Goal: Task Accomplishment & Management: Manage account settings

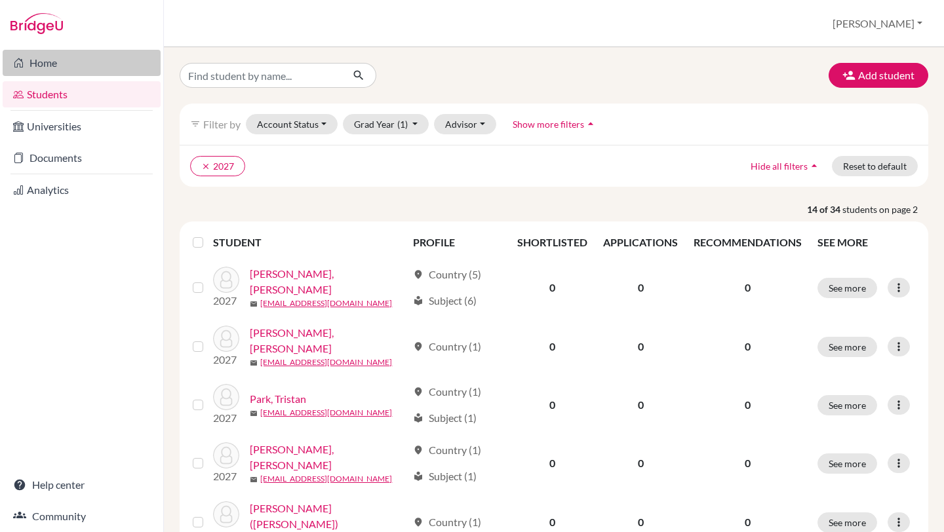
click at [85, 53] on link "Home" at bounding box center [82, 63] width 158 height 26
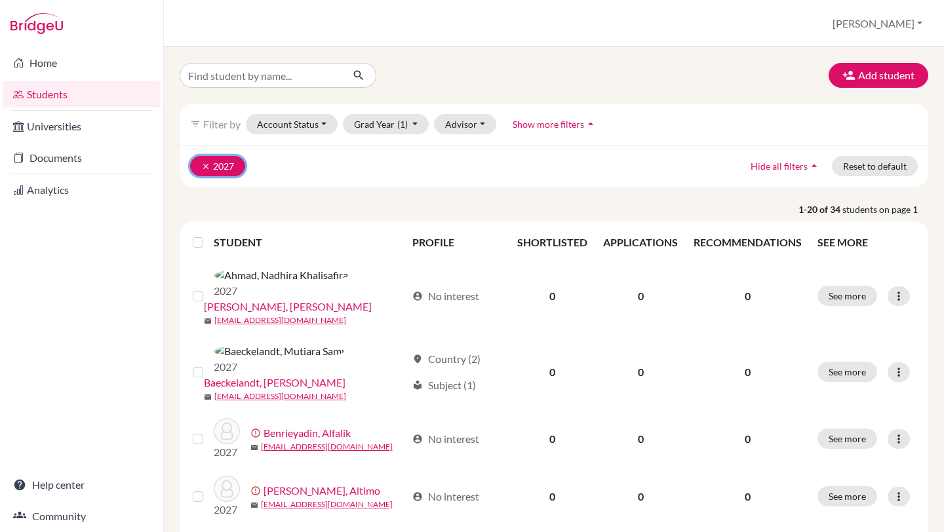
click at [205, 168] on icon "clear" at bounding box center [205, 166] width 9 height 9
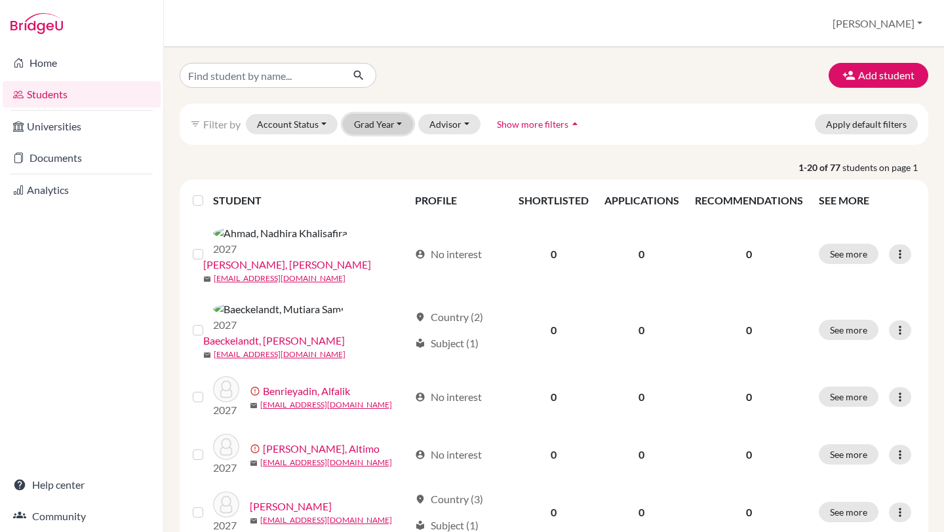
click at [397, 120] on button "Grad Year" at bounding box center [378, 124] width 71 height 20
click at [385, 172] on div "2026" at bounding box center [382, 173] width 46 height 16
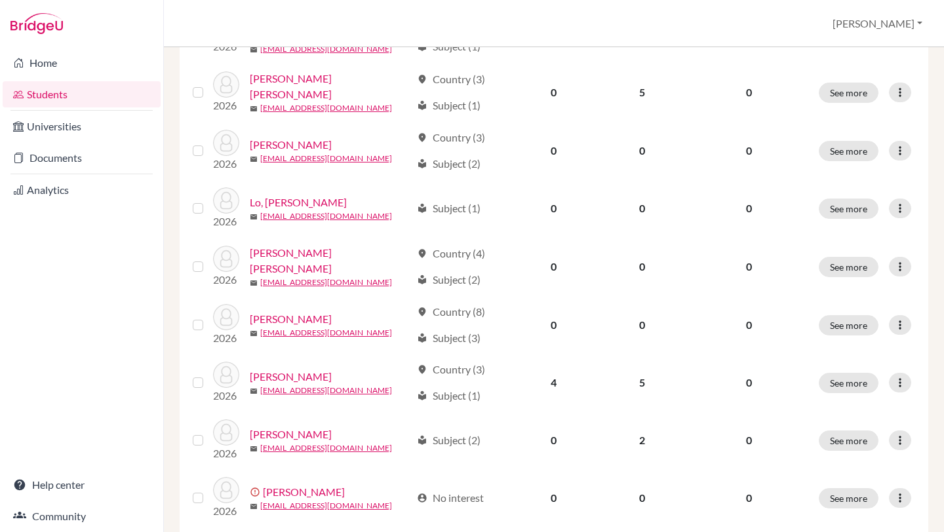
scroll to position [635, 0]
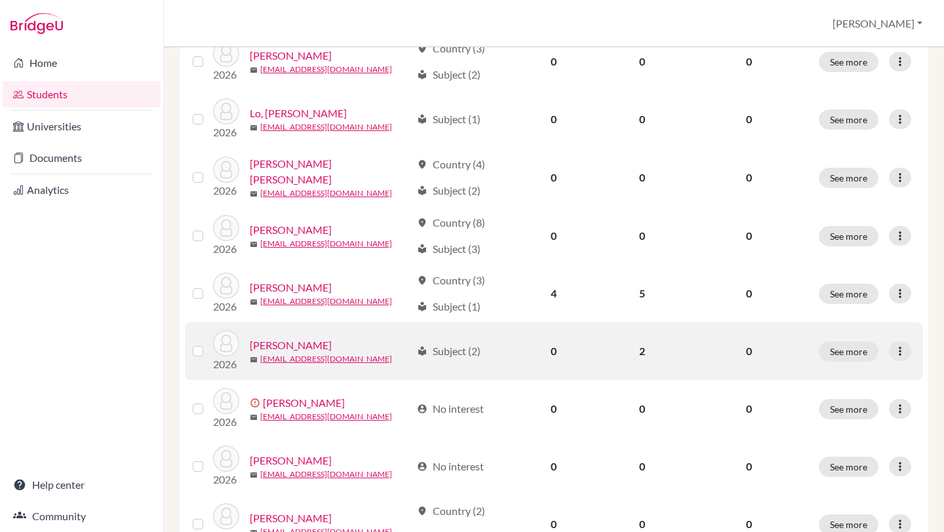
click at [308, 338] on link "Suryadi, Callista Damaris" at bounding box center [291, 346] width 82 height 16
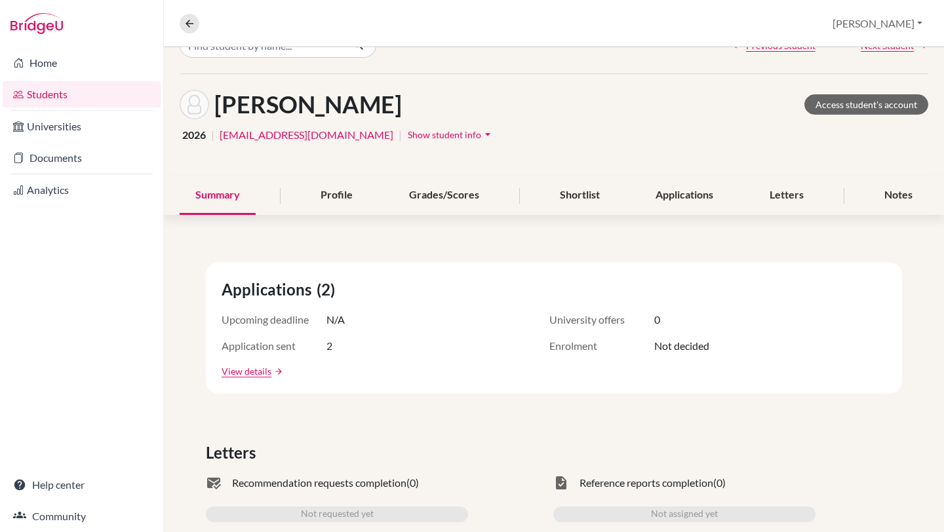
scroll to position [31, 0]
click at [256, 370] on link "View details" at bounding box center [247, 371] width 50 height 14
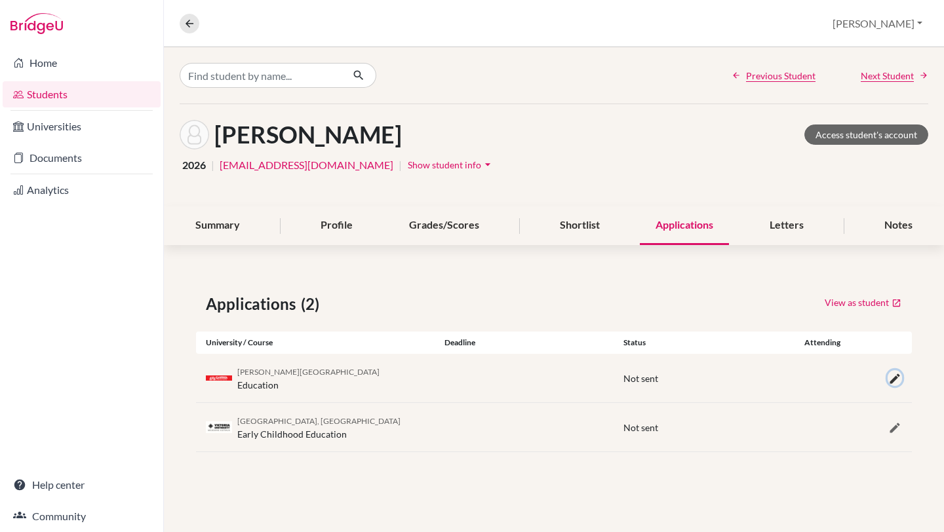
click at [894, 374] on icon "button" at bounding box center [894, 378] width 13 height 13
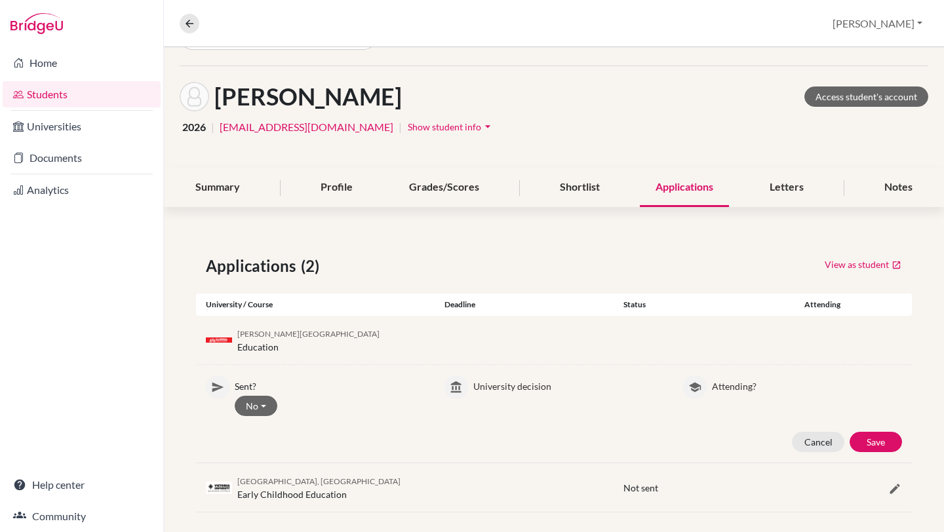
scroll to position [43, 0]
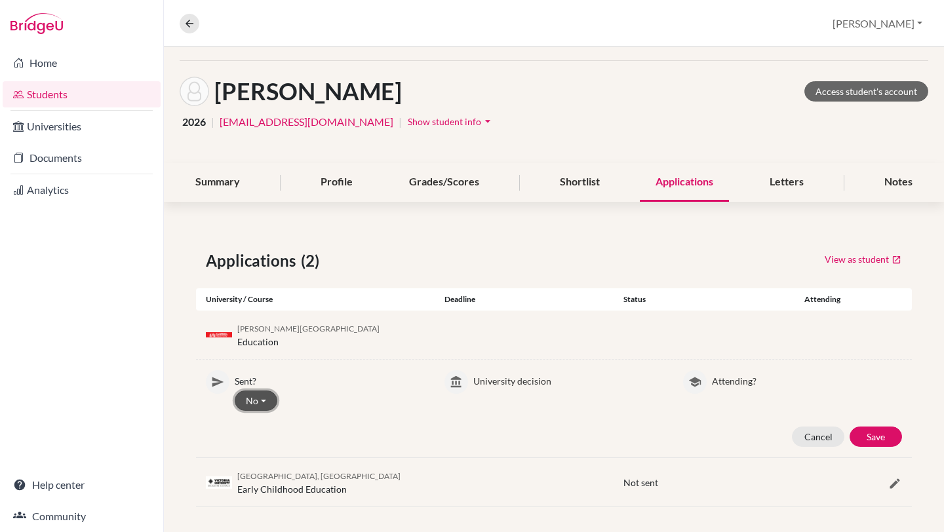
click at [251, 403] on button "No" at bounding box center [256, 401] width 43 height 20
click at [340, 343] on div "Griffith University Education" at bounding box center [315, 335] width 239 height 28
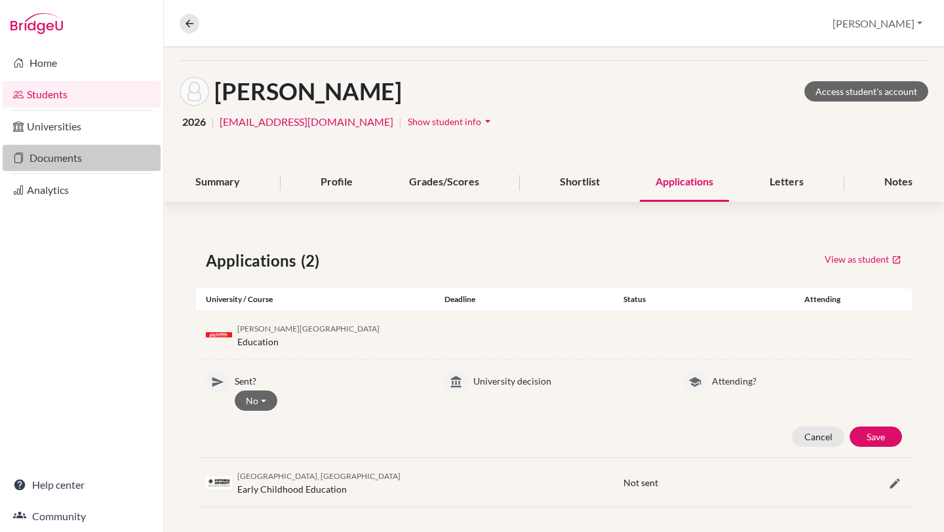
click at [33, 159] on link "Documents" at bounding box center [82, 158] width 158 height 26
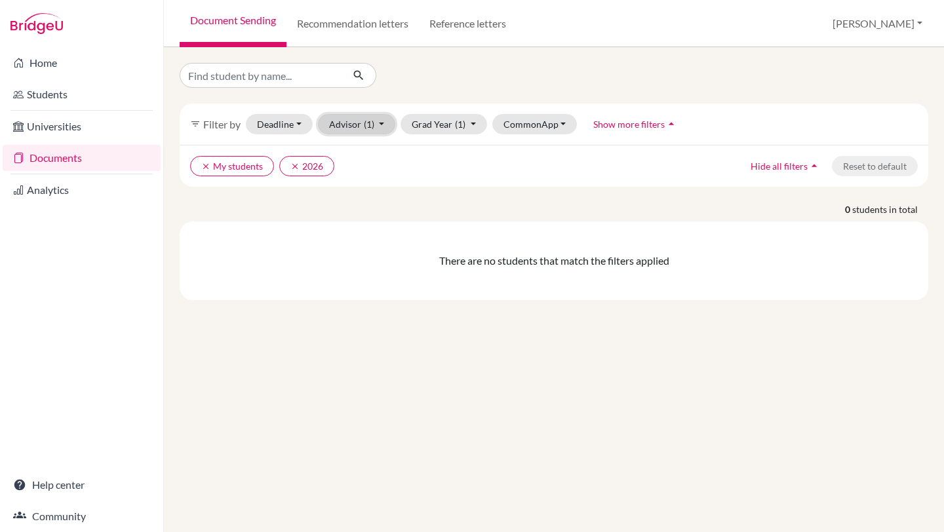
click at [344, 128] on button "Advisor (1)" at bounding box center [357, 124] width 78 height 20
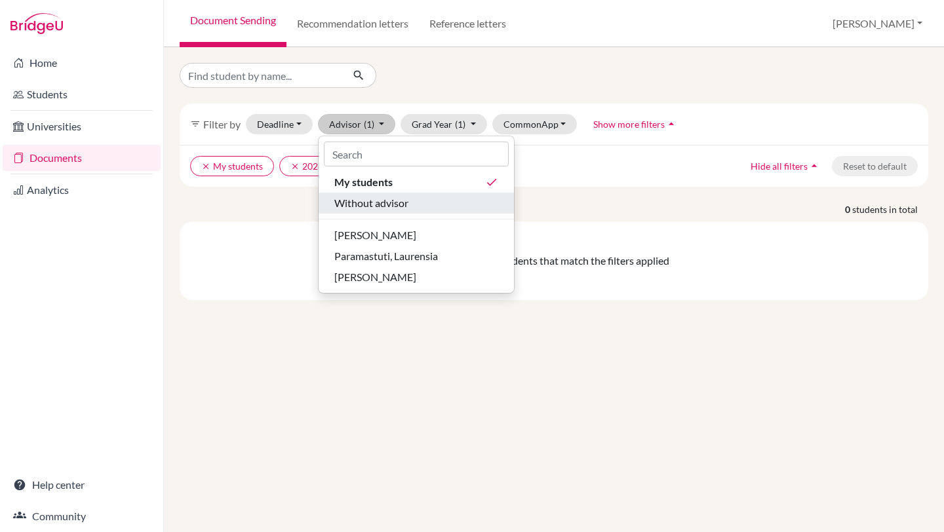
click at [367, 210] on span "Without advisor" at bounding box center [371, 203] width 74 height 16
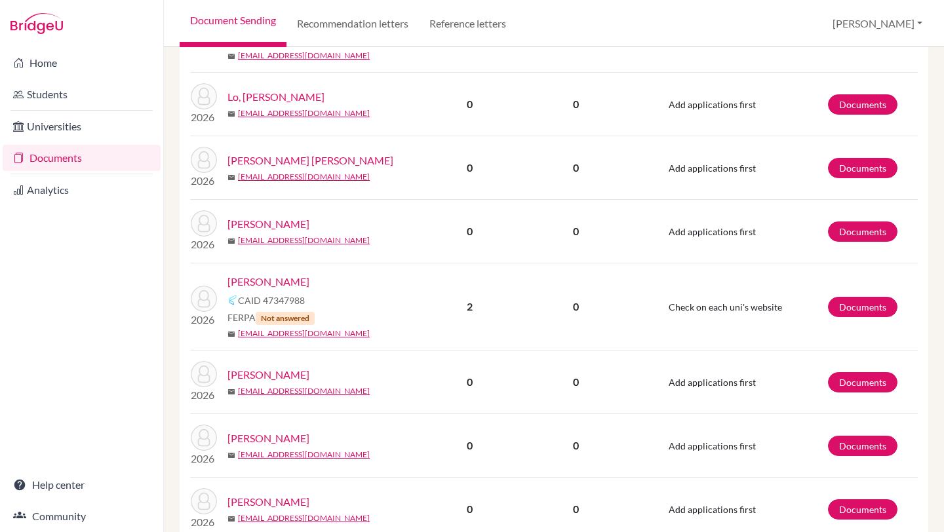
scroll to position [1643, 0]
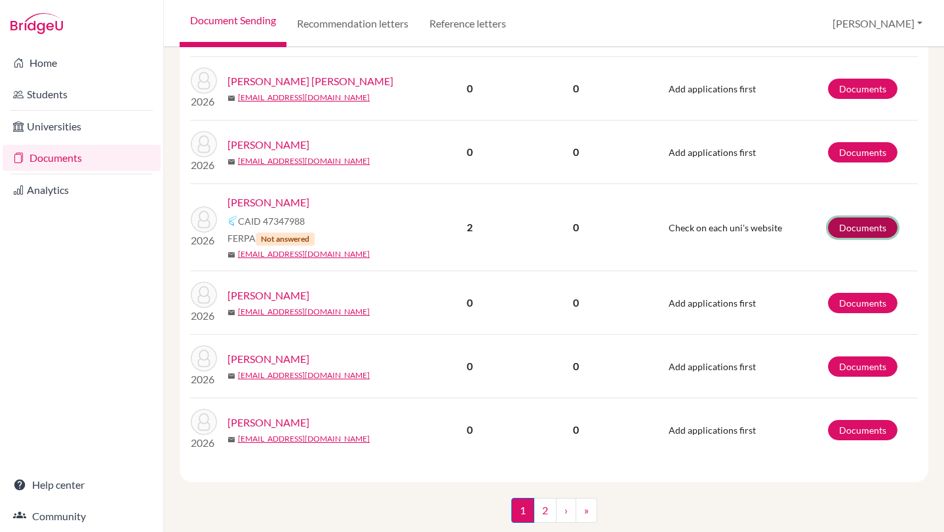
click at [858, 219] on link "Documents" at bounding box center [862, 228] width 69 height 20
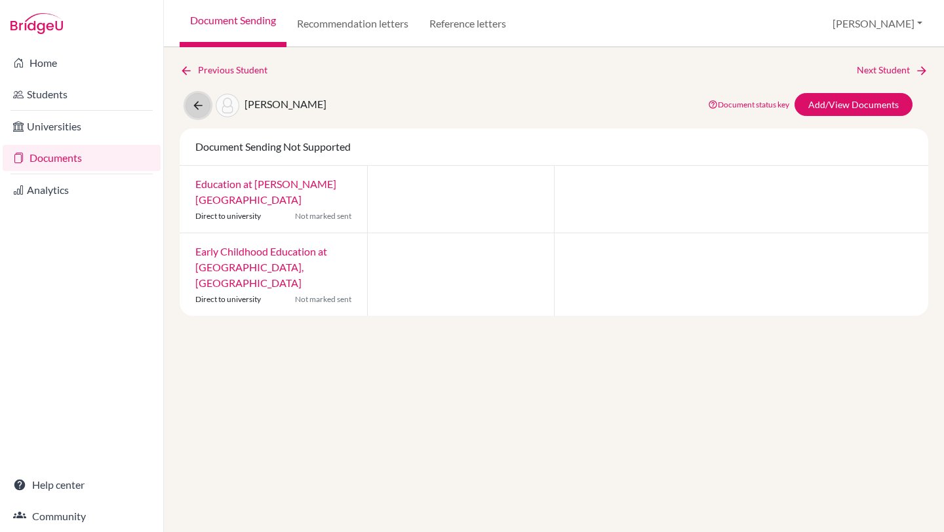
click at [187, 100] on button at bounding box center [198, 105] width 25 height 25
click at [201, 102] on icon at bounding box center [197, 105] width 13 height 13
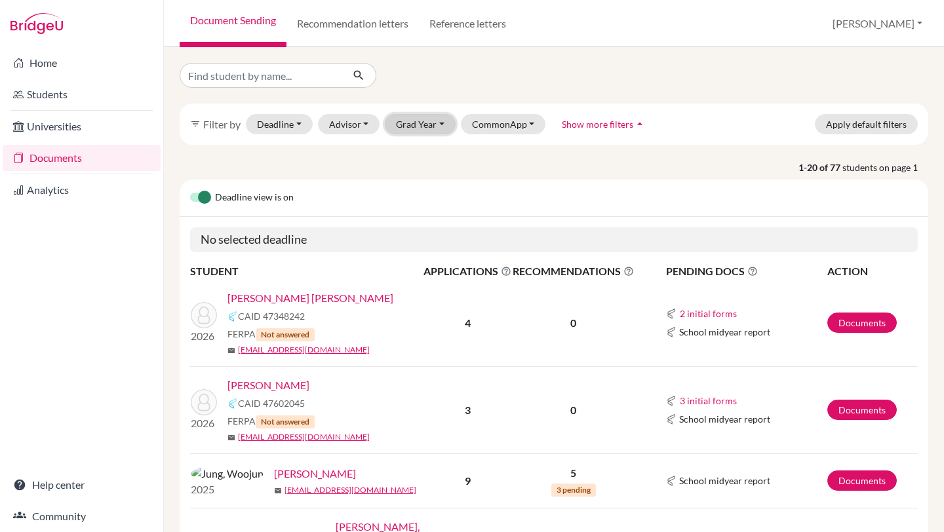
click at [421, 133] on button "Grad Year" at bounding box center [420, 124] width 71 height 20
click at [414, 191] on span "2025" at bounding box center [413, 194] width 24 height 16
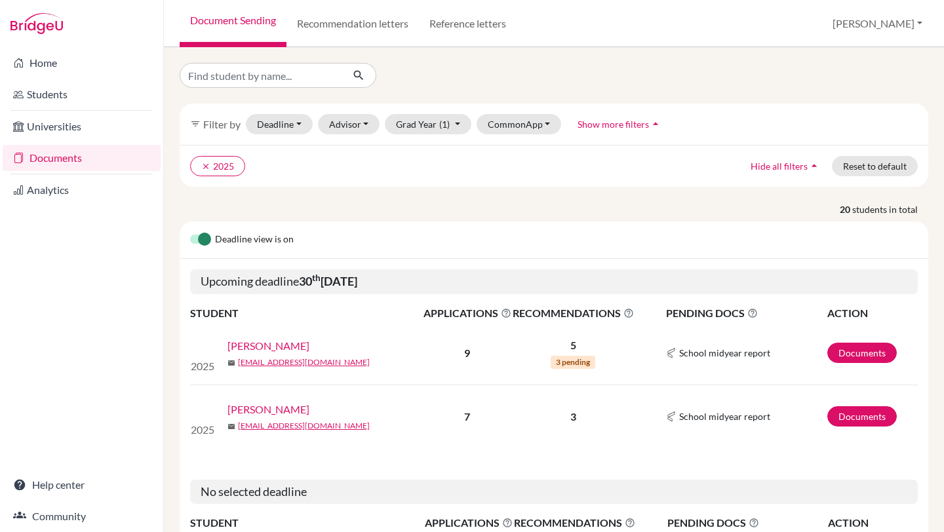
scroll to position [41, 0]
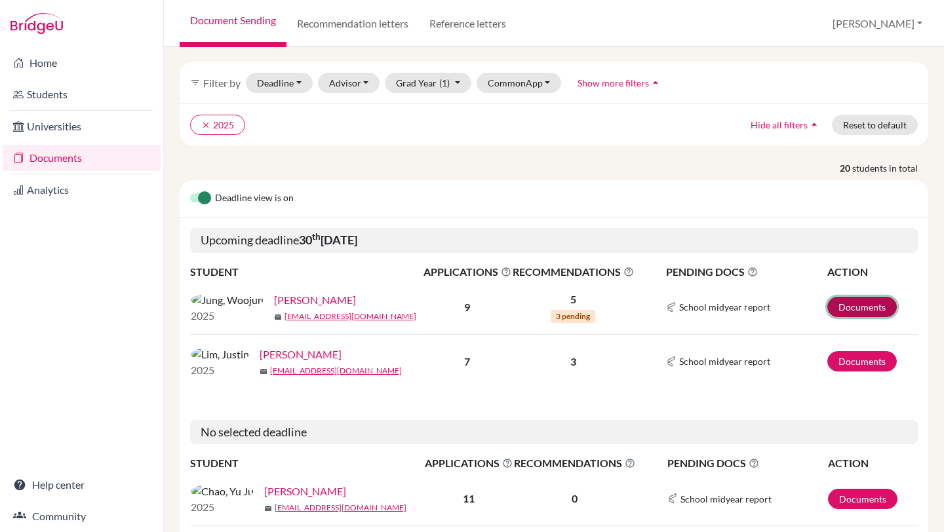
click at [854, 312] on link "Documents" at bounding box center [861, 307] width 69 height 20
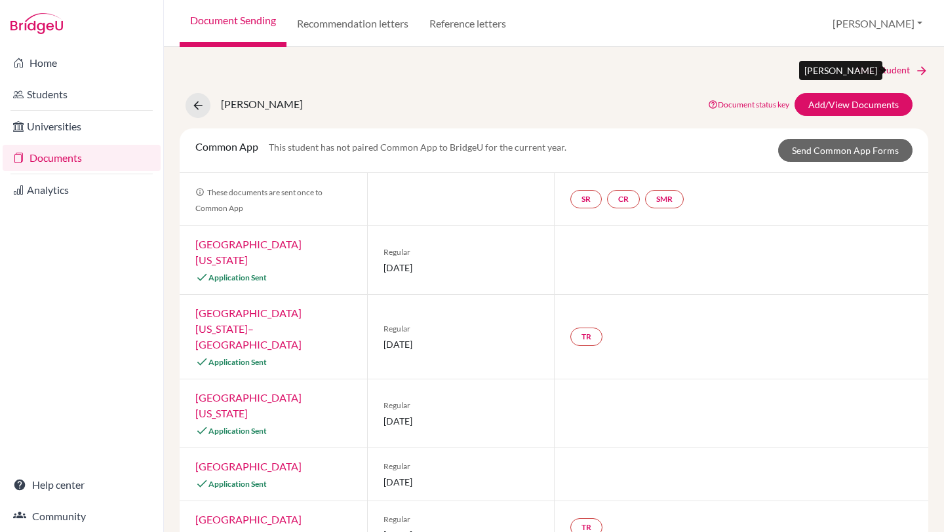
click at [909, 68] on link "Next Student" at bounding box center [892, 70] width 71 height 14
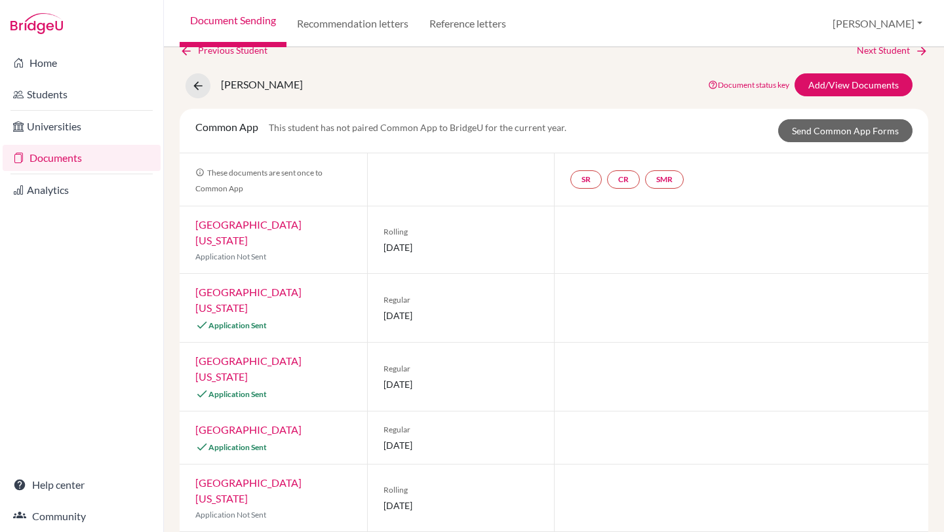
scroll to position [24, 0]
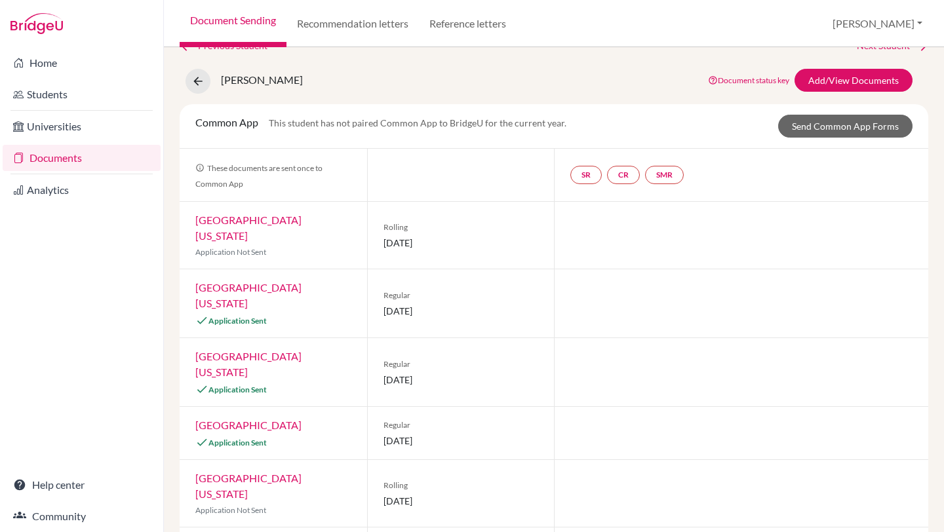
click at [250, 218] on link "University of Arizona" at bounding box center [248, 228] width 106 height 28
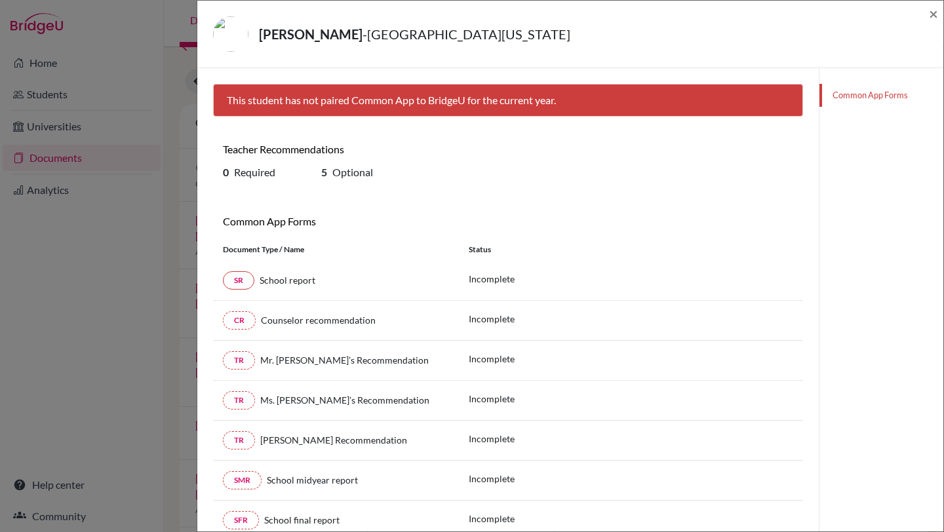
click at [176, 307] on div "Lim, Justin - University of Arizona × This student has not paired Common App to…" at bounding box center [472, 266] width 944 height 532
click at [930, 18] on span "×" at bounding box center [933, 13] width 9 height 19
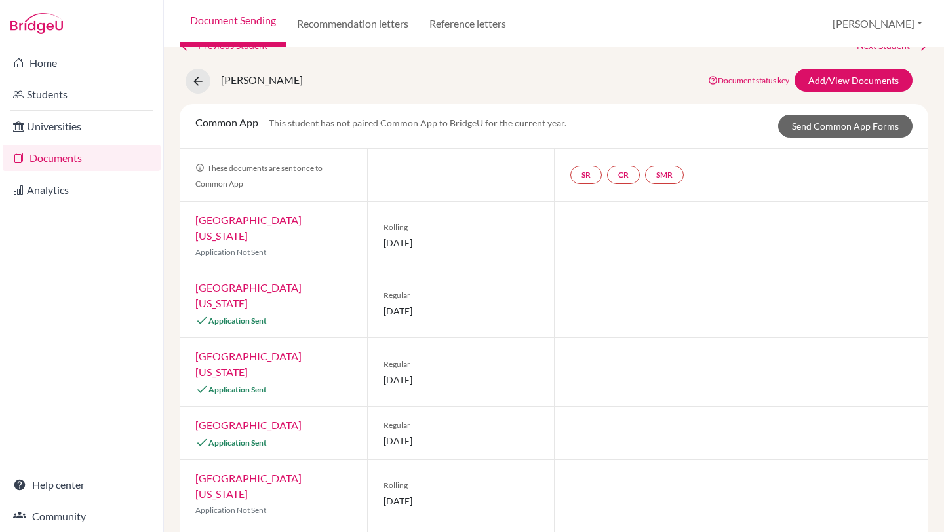
click at [209, 73] on div "Lim, Justin" at bounding box center [244, 81] width 117 height 25
click at [190, 80] on button at bounding box center [198, 81] width 25 height 25
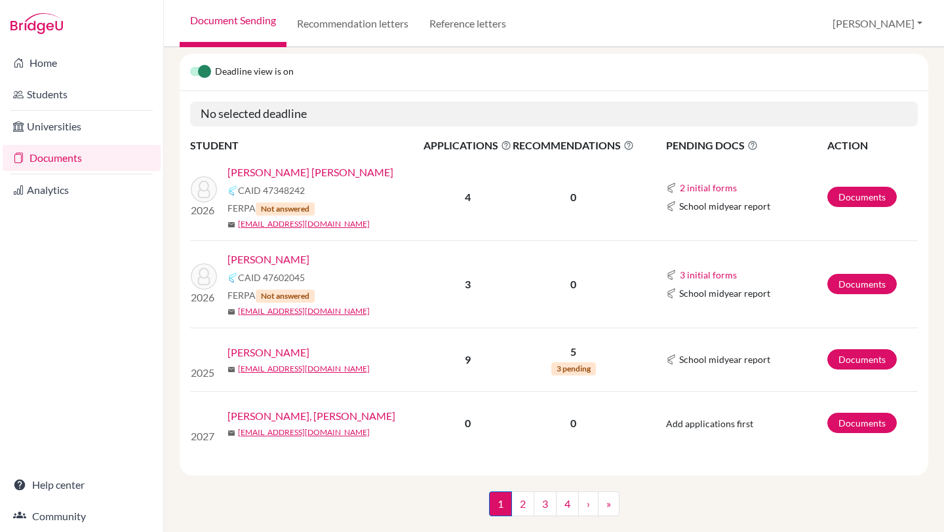
scroll to position [128, 0]
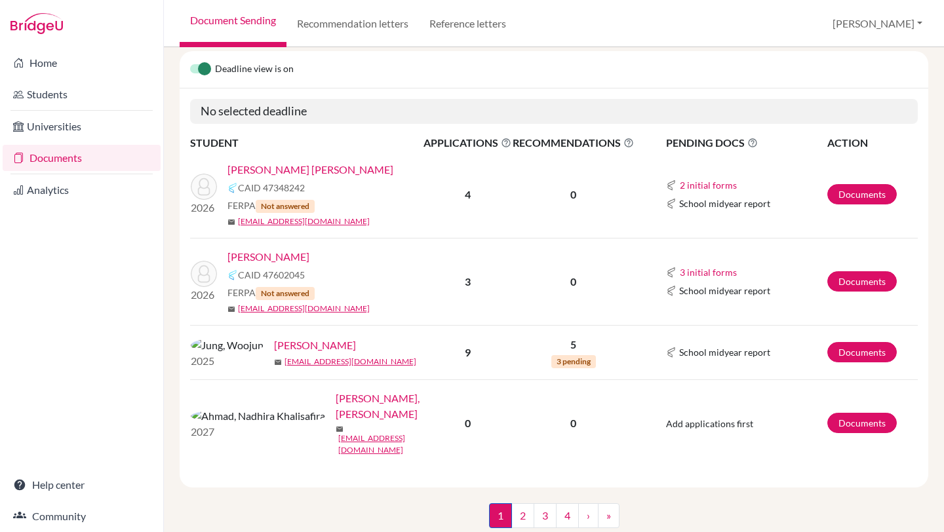
click at [274, 349] on link "[PERSON_NAME]" at bounding box center [315, 346] width 82 height 16
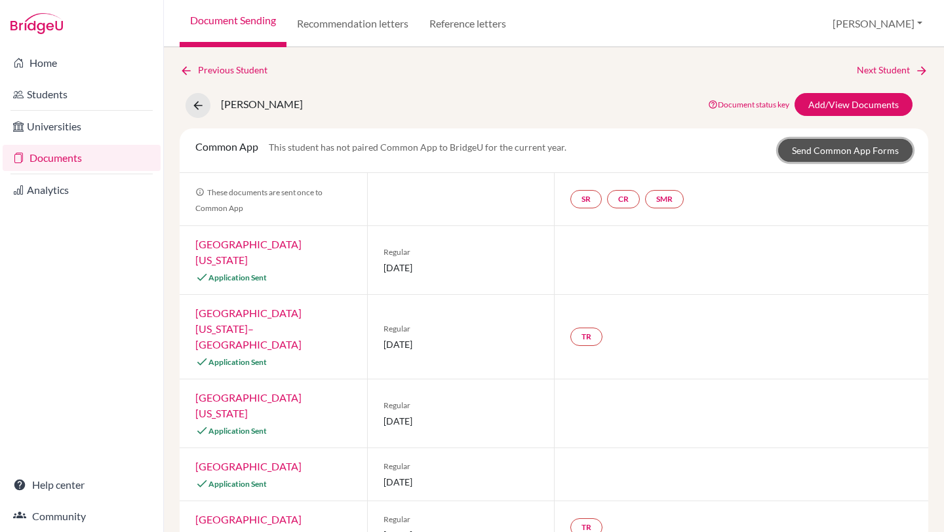
click at [854, 151] on link "Send Common App Forms" at bounding box center [845, 150] width 134 height 23
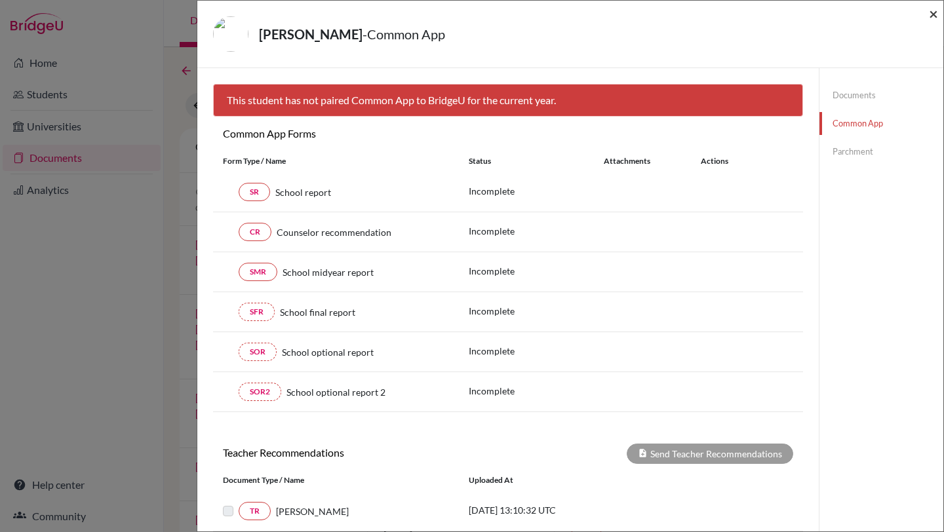
click at [932, 16] on span "×" at bounding box center [933, 13] width 9 height 19
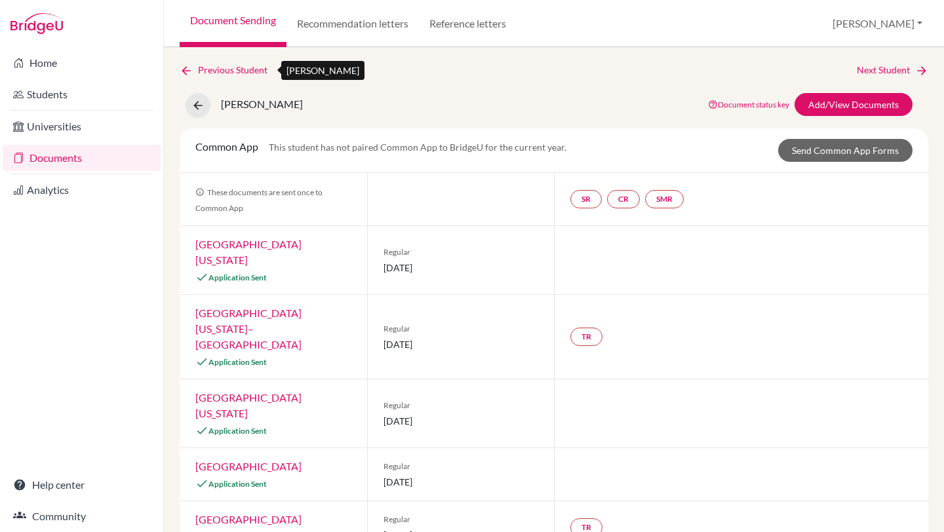
click at [186, 66] on icon at bounding box center [186, 70] width 13 height 13
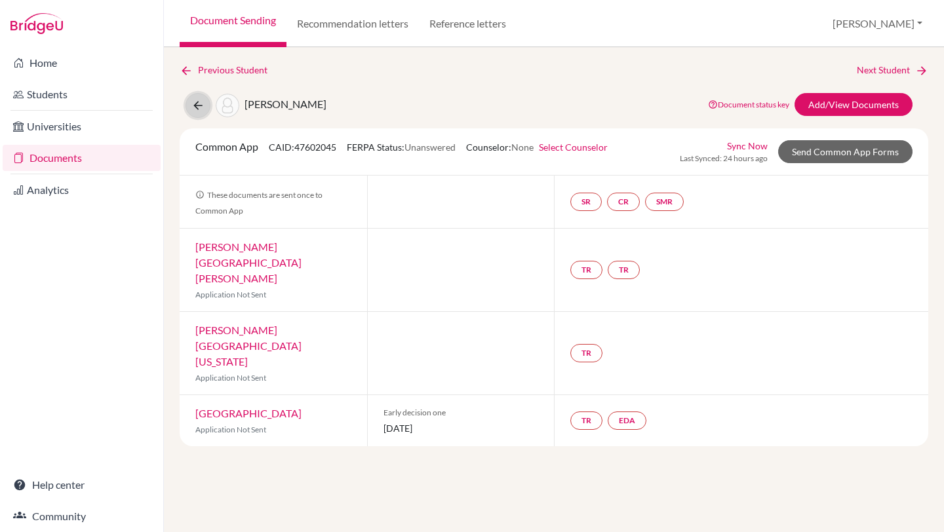
click at [200, 109] on icon at bounding box center [197, 105] width 13 height 13
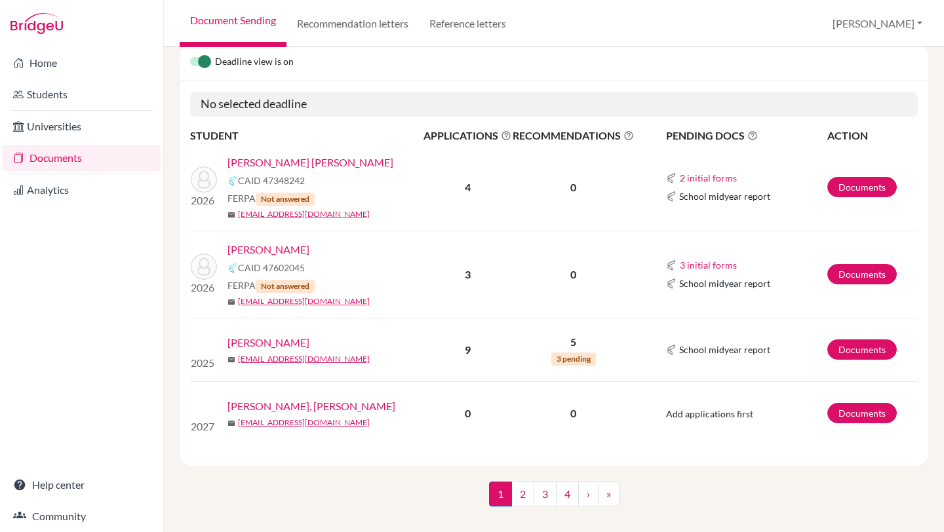
scroll to position [151, 0]
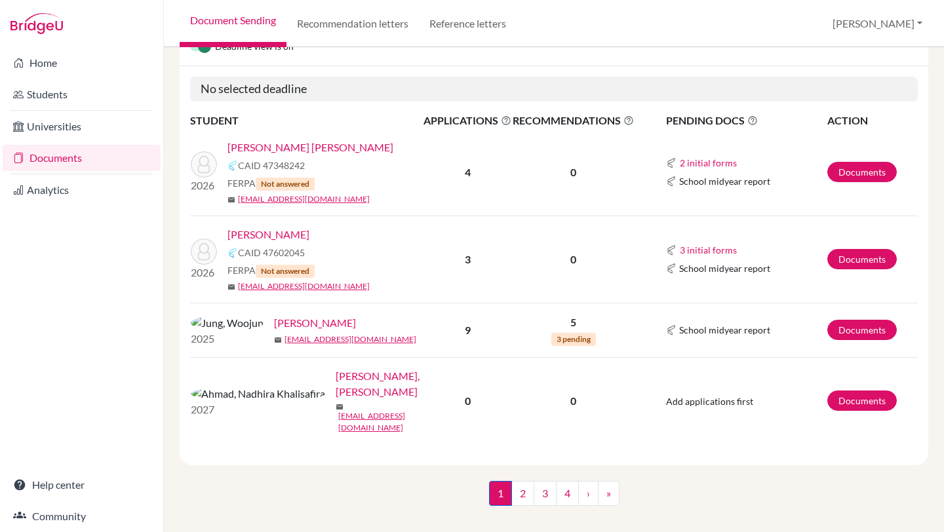
click at [269, 151] on link "[PERSON_NAME] [PERSON_NAME]" at bounding box center [310, 148] width 166 height 16
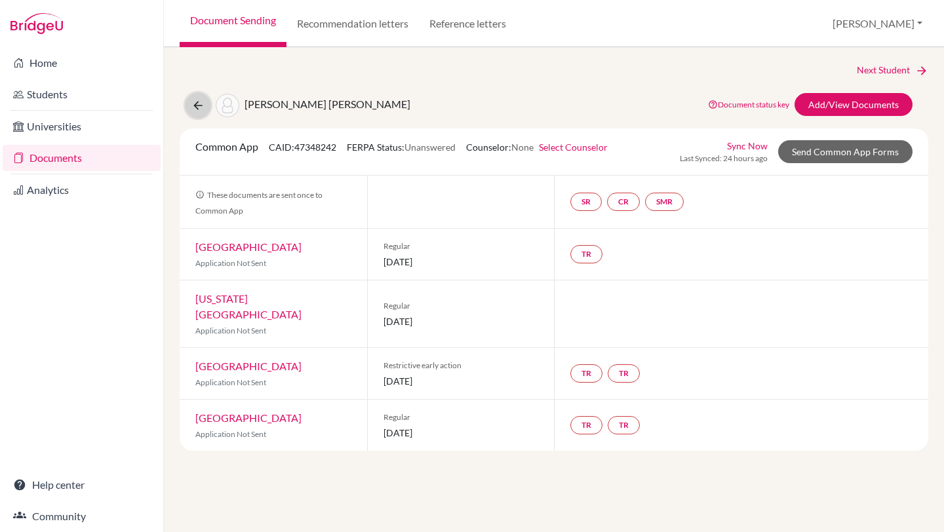
click at [191, 107] on icon at bounding box center [197, 105] width 13 height 13
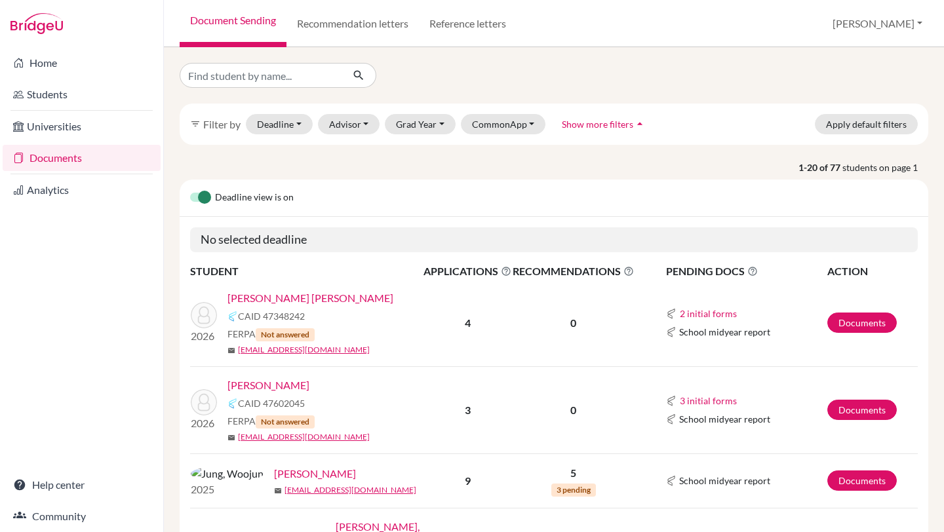
click at [262, 294] on link "[PERSON_NAME] [PERSON_NAME]" at bounding box center [310, 298] width 166 height 16
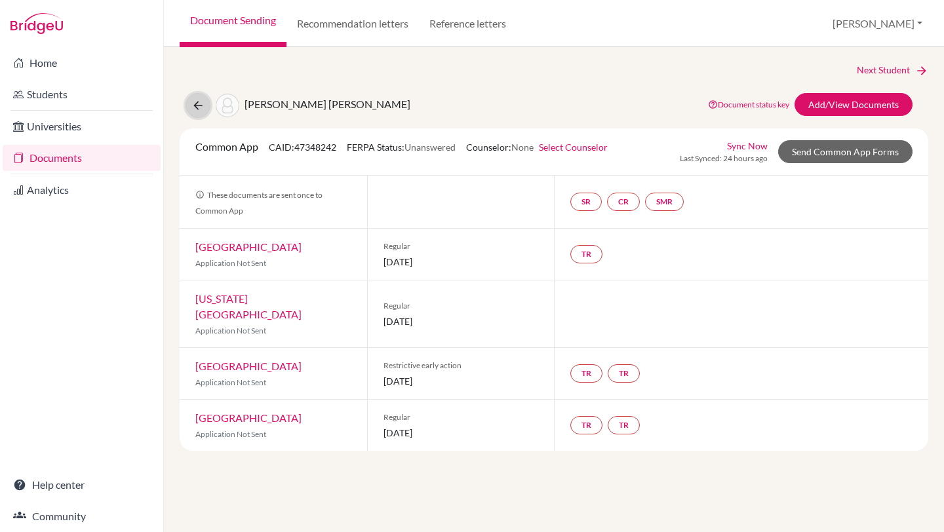
click at [197, 104] on icon at bounding box center [197, 105] width 13 height 13
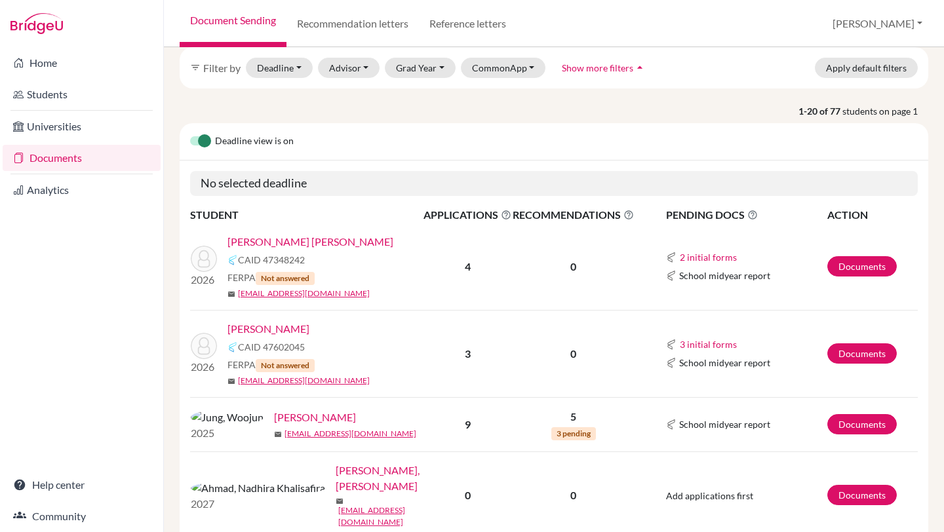
scroll to position [69, 0]
